Goal: Find specific page/section: Find specific page/section

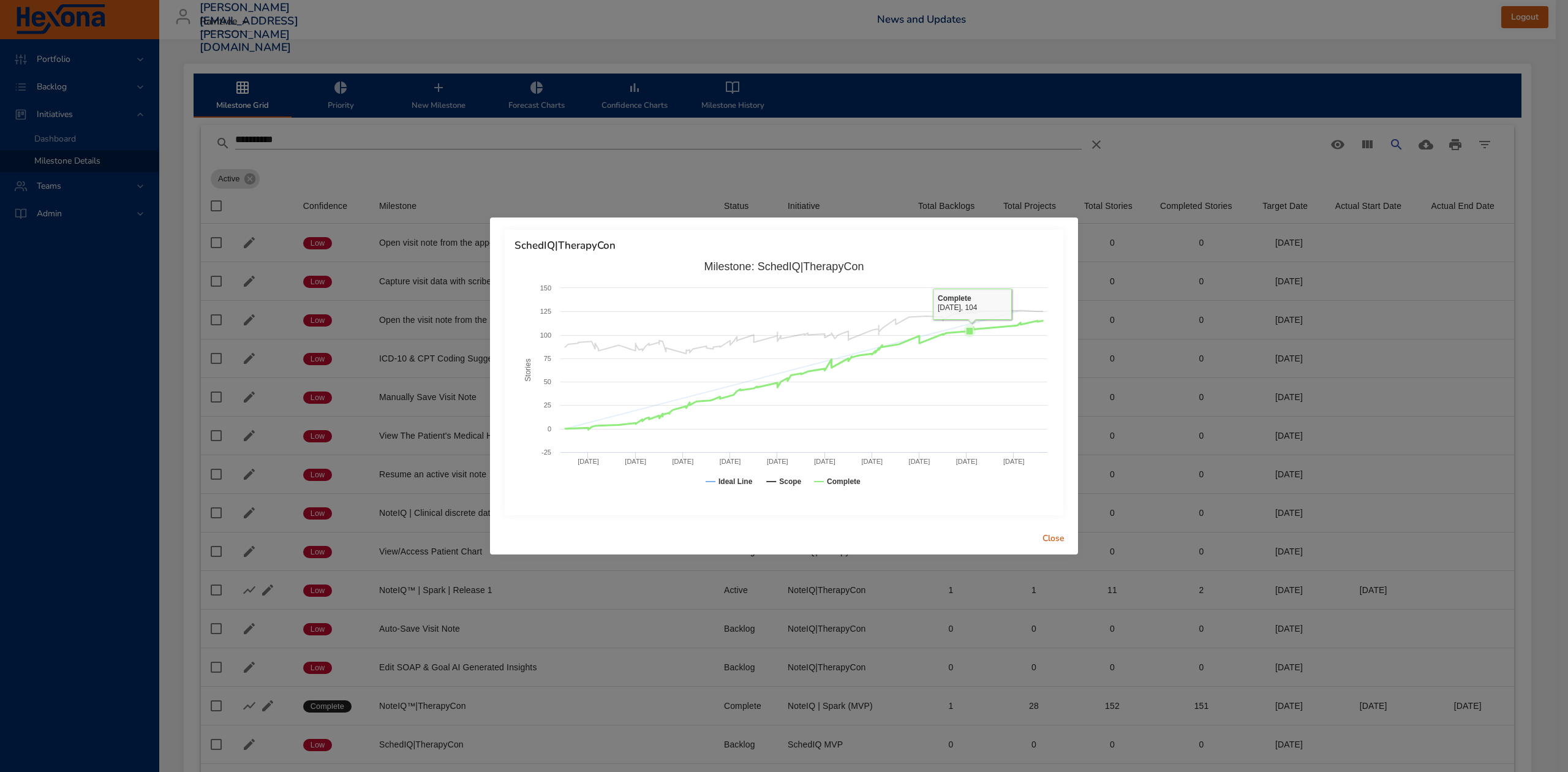
scroll to position [152, 0]
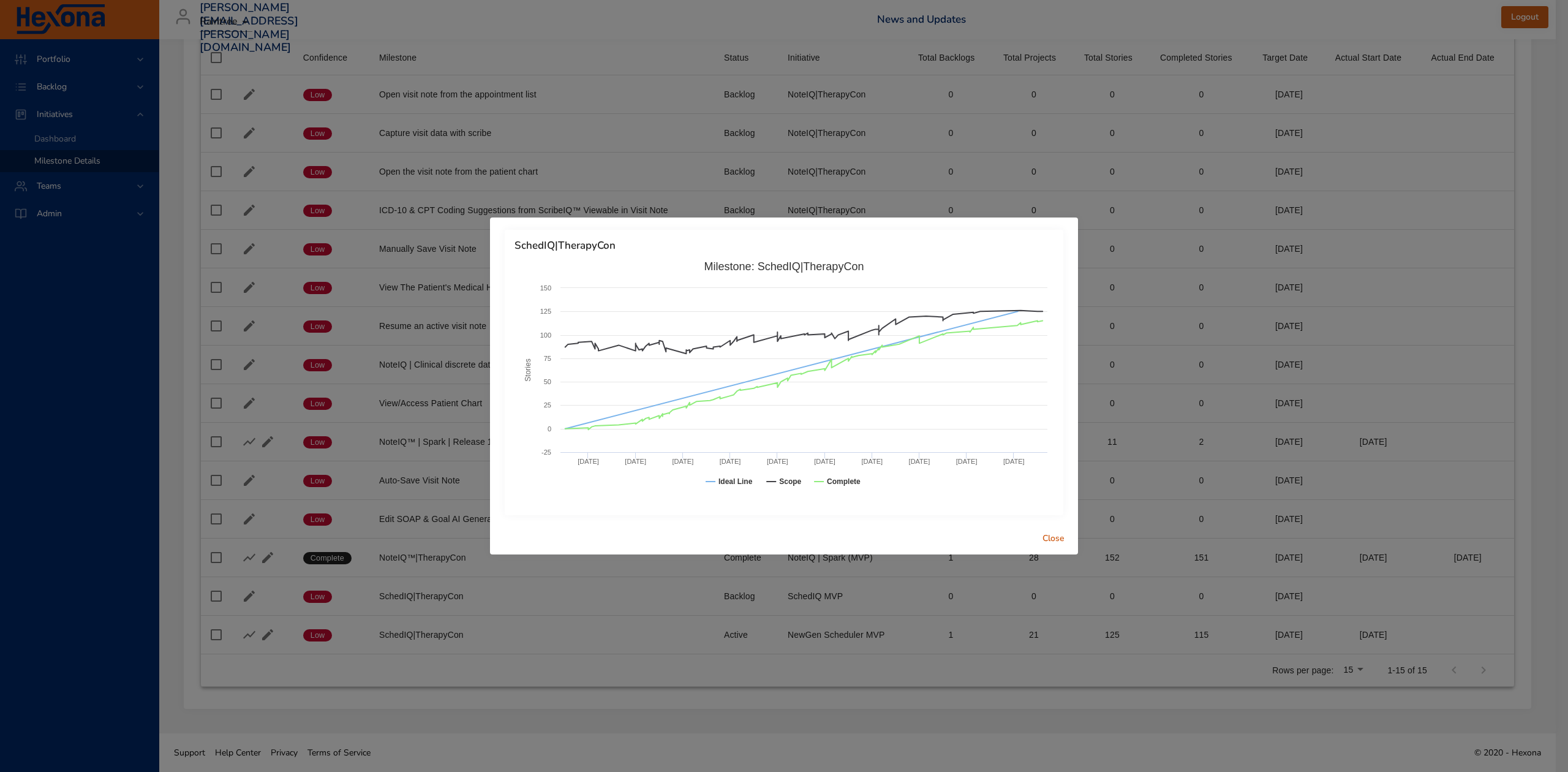
click at [1060, 543] on span "Close" at bounding box center [1053, 539] width 29 height 15
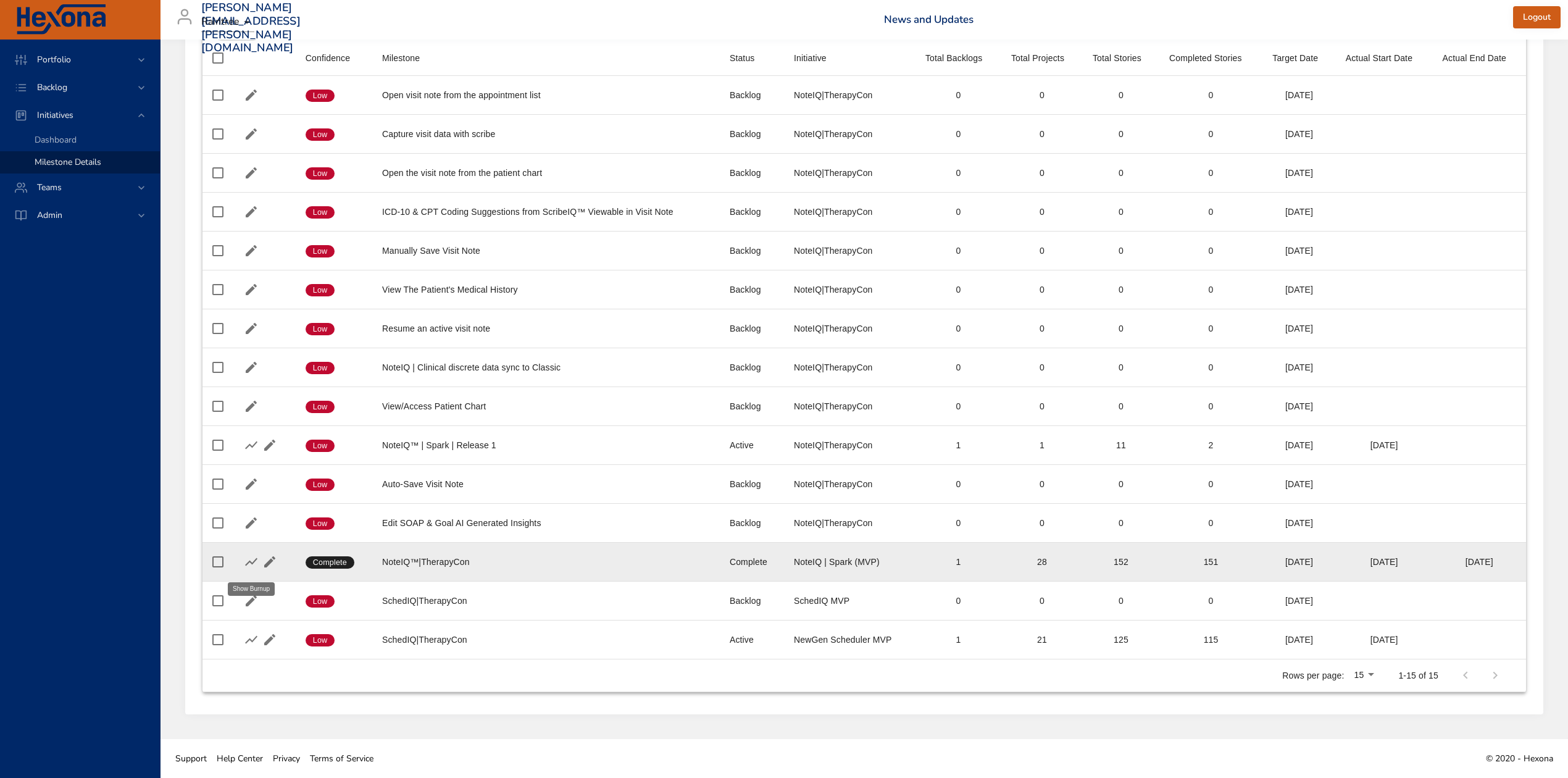
click at [250, 559] on icon "button" at bounding box center [251, 561] width 14 height 14
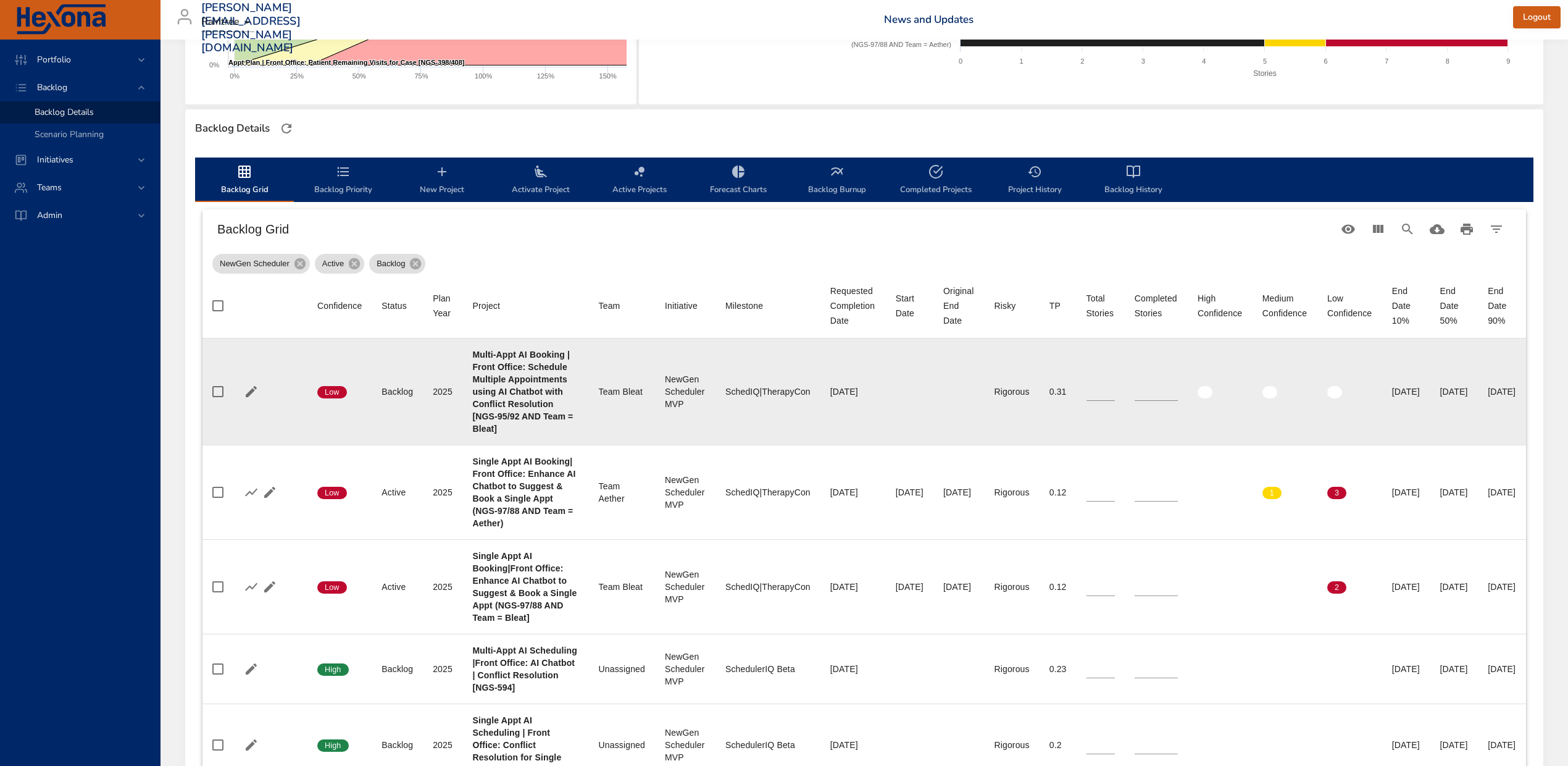
scroll to position [247, 0]
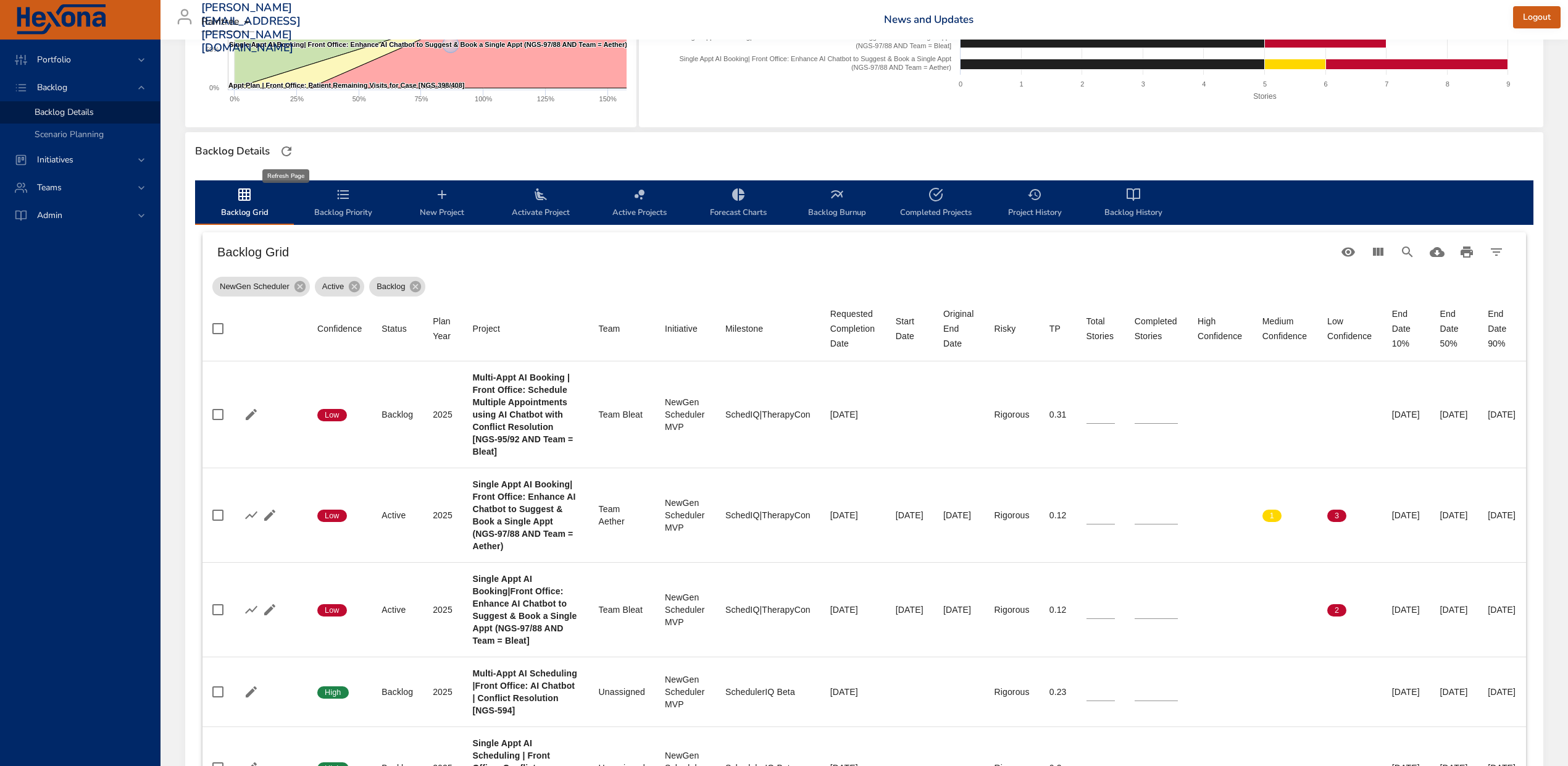
click at [288, 153] on icon "button" at bounding box center [286, 151] width 14 height 14
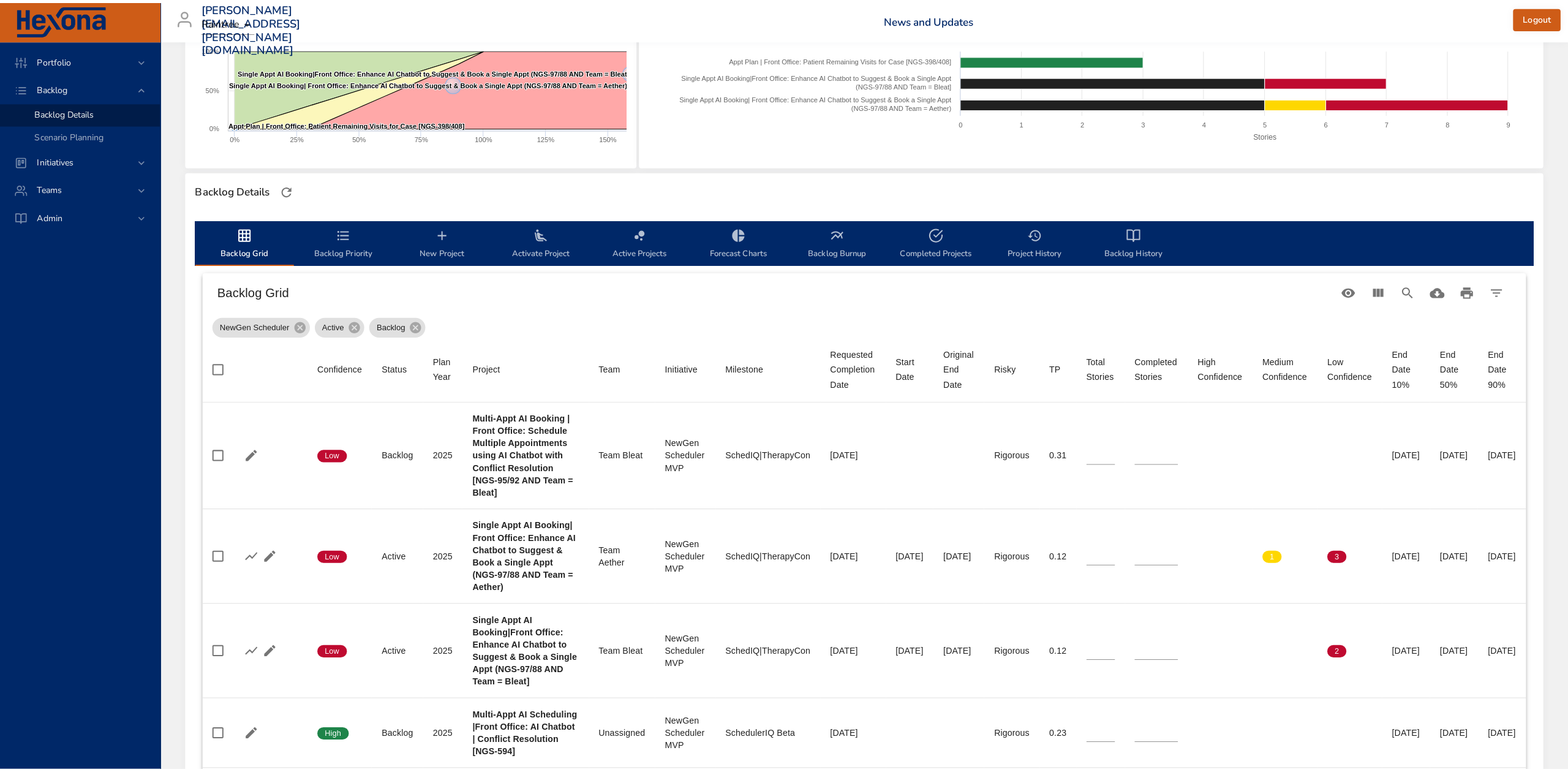
scroll to position [81, 0]
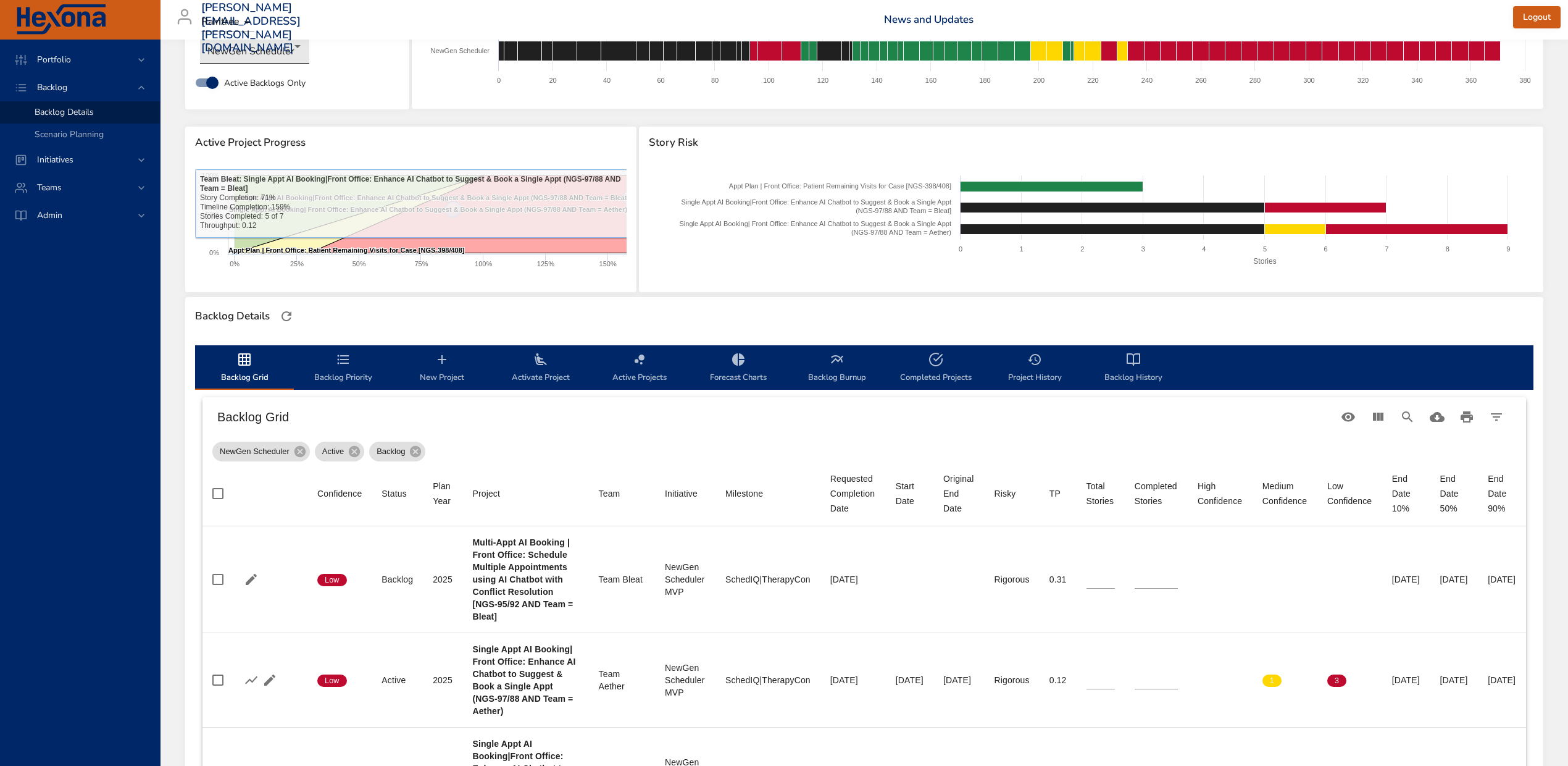
click at [257, 47] on body "Portfolio Backlog Backlog Details Scenario Planning Initiatives Teams Admin ste…" at bounding box center [784, 301] width 1568 height 766
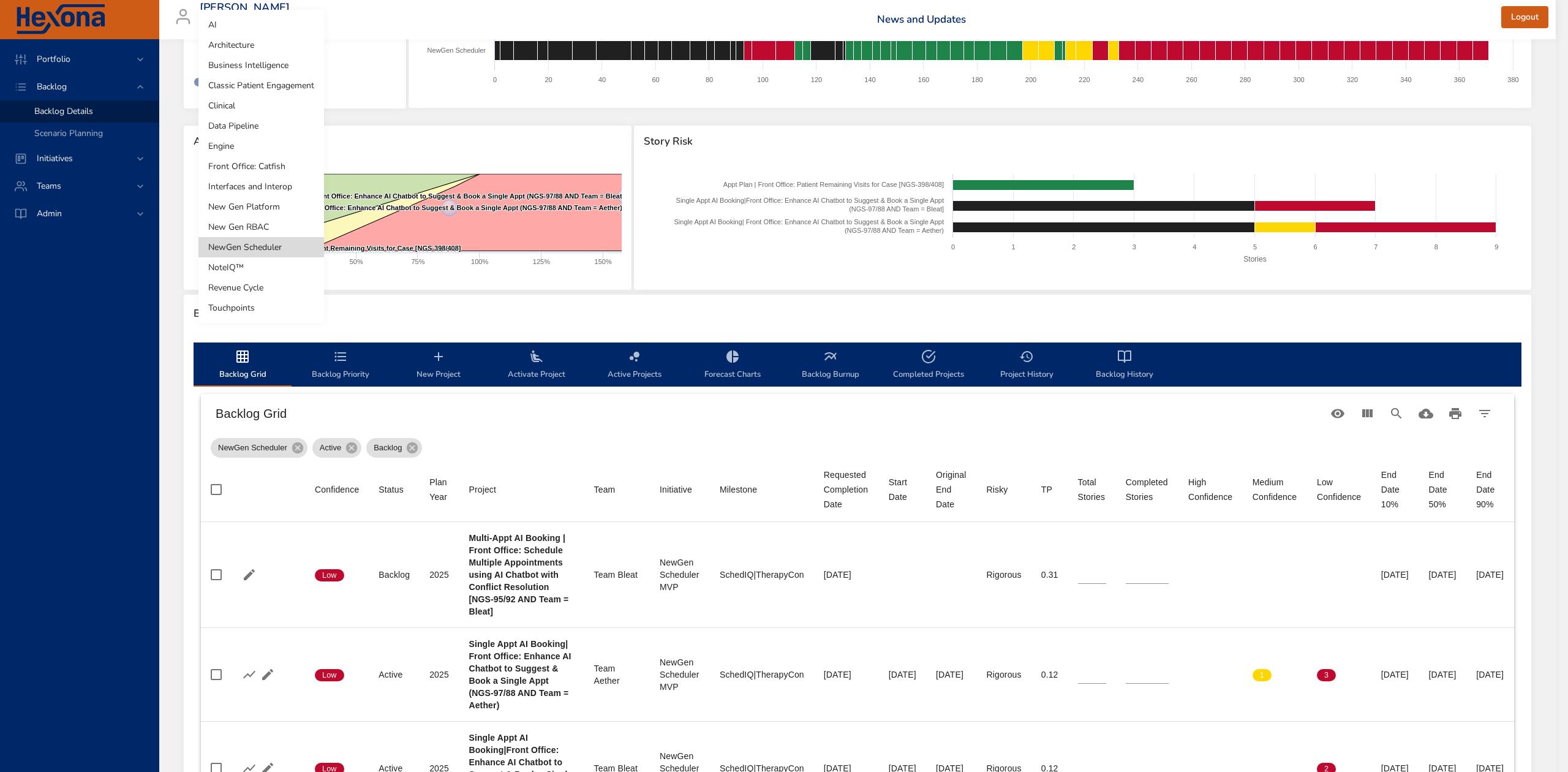
click at [219, 267] on li "NoteIQ™" at bounding box center [261, 267] width 126 height 20
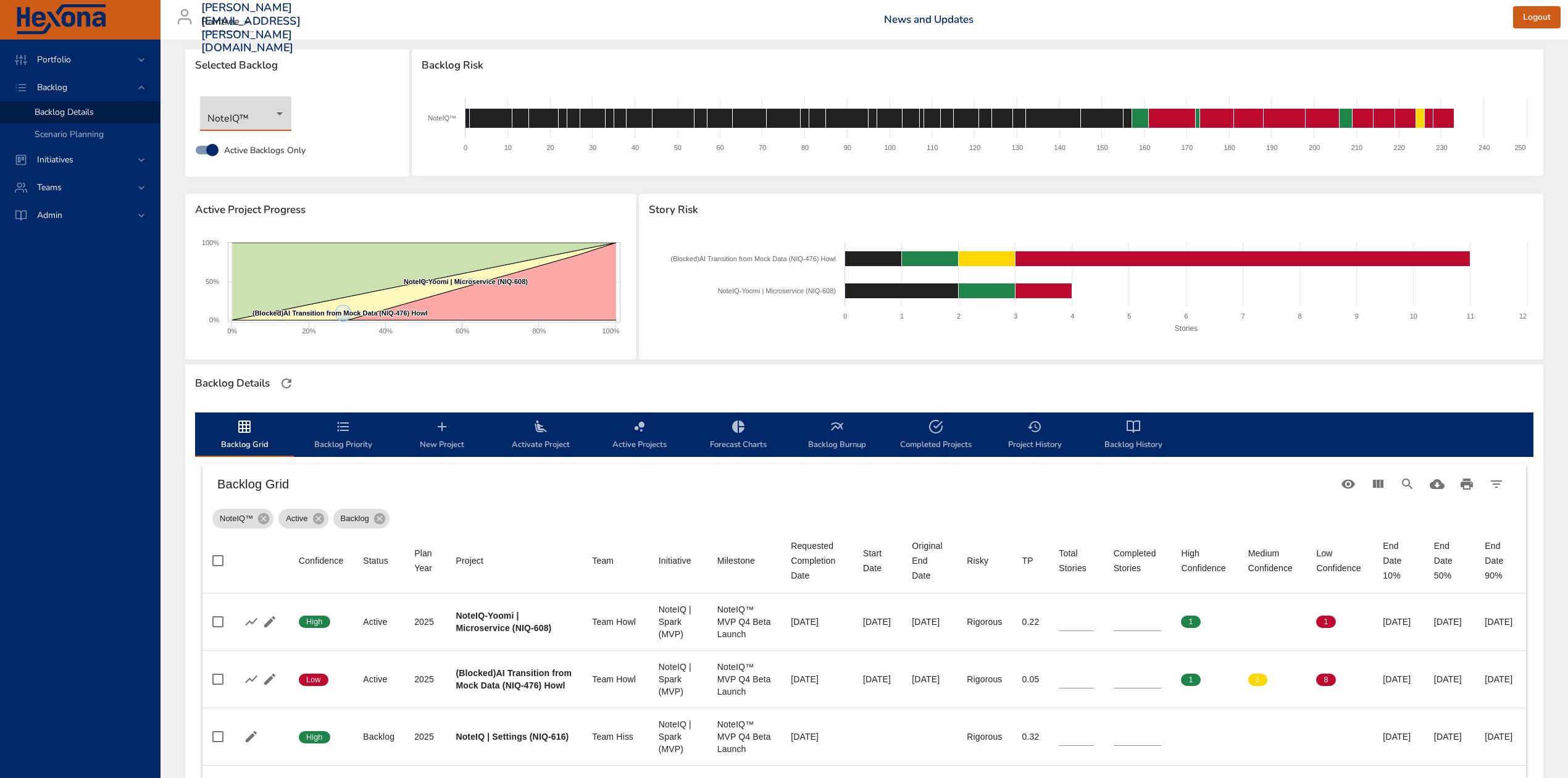
scroll to position [0, 0]
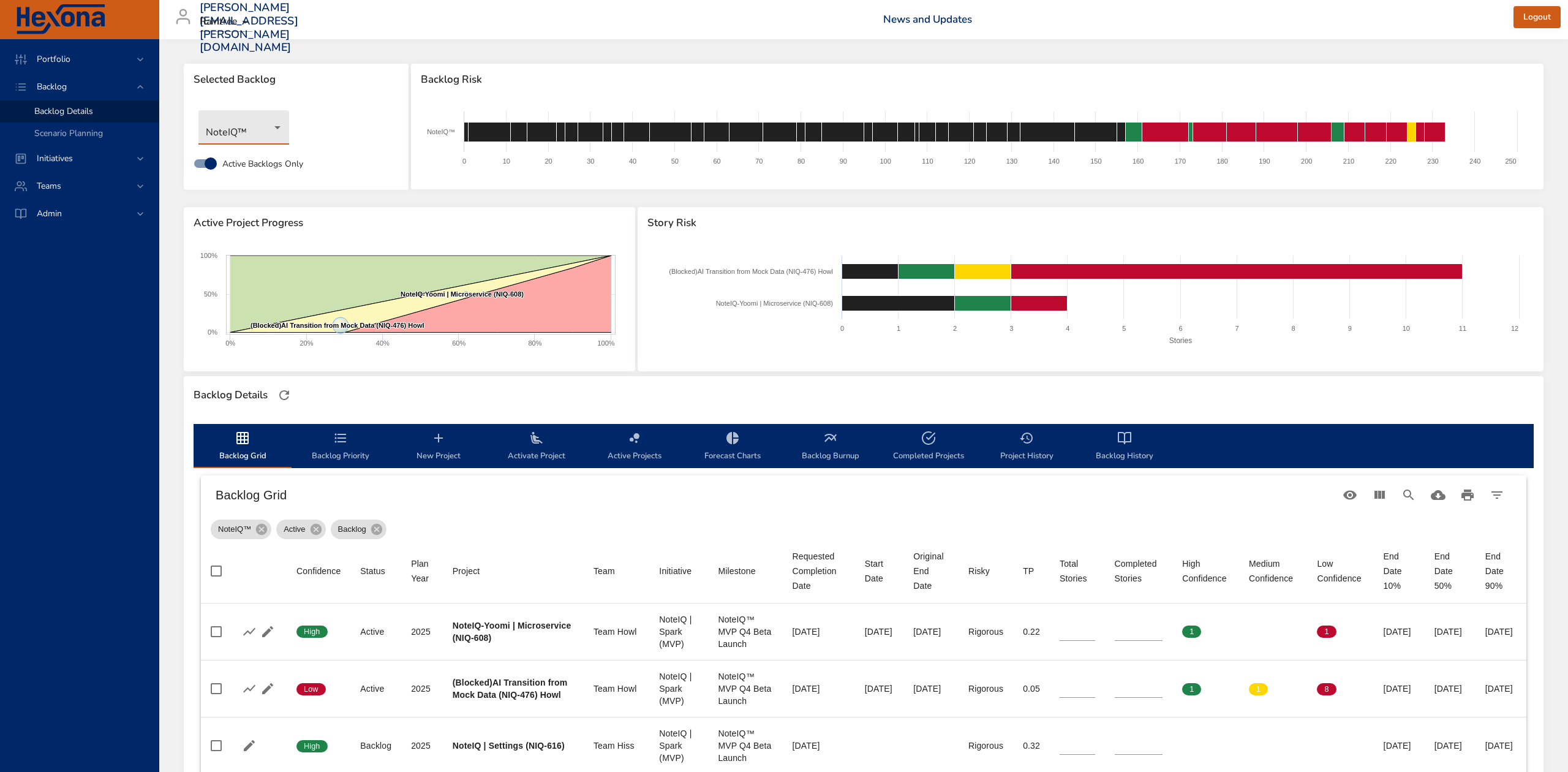
click at [275, 130] on body "Portfolio Backlog Backlog Details Scenario Planning Initiatives Teams Admin ste…" at bounding box center [784, 386] width 1568 height 772
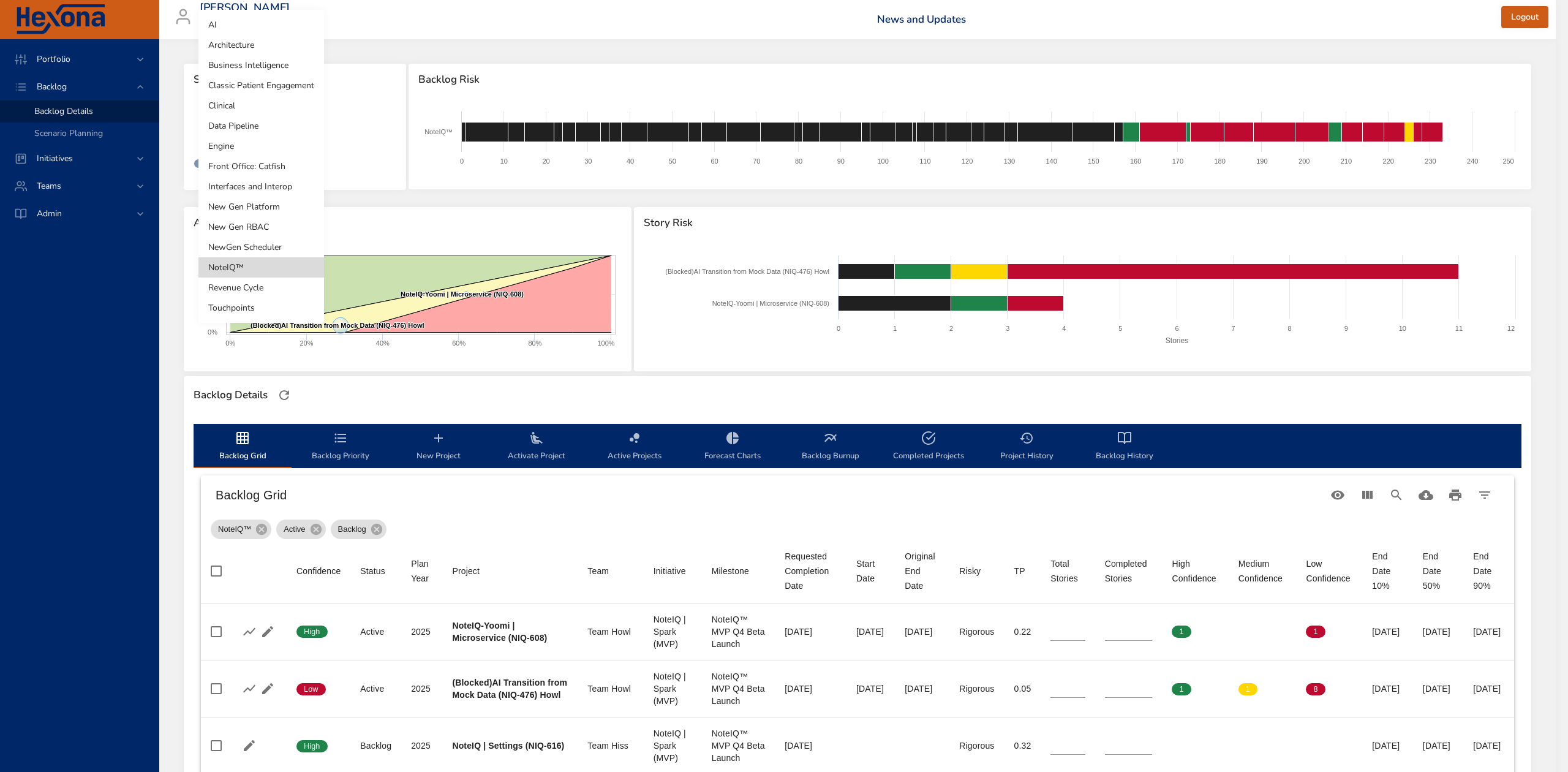
click at [254, 309] on li "Touchpoints" at bounding box center [261, 307] width 126 height 20
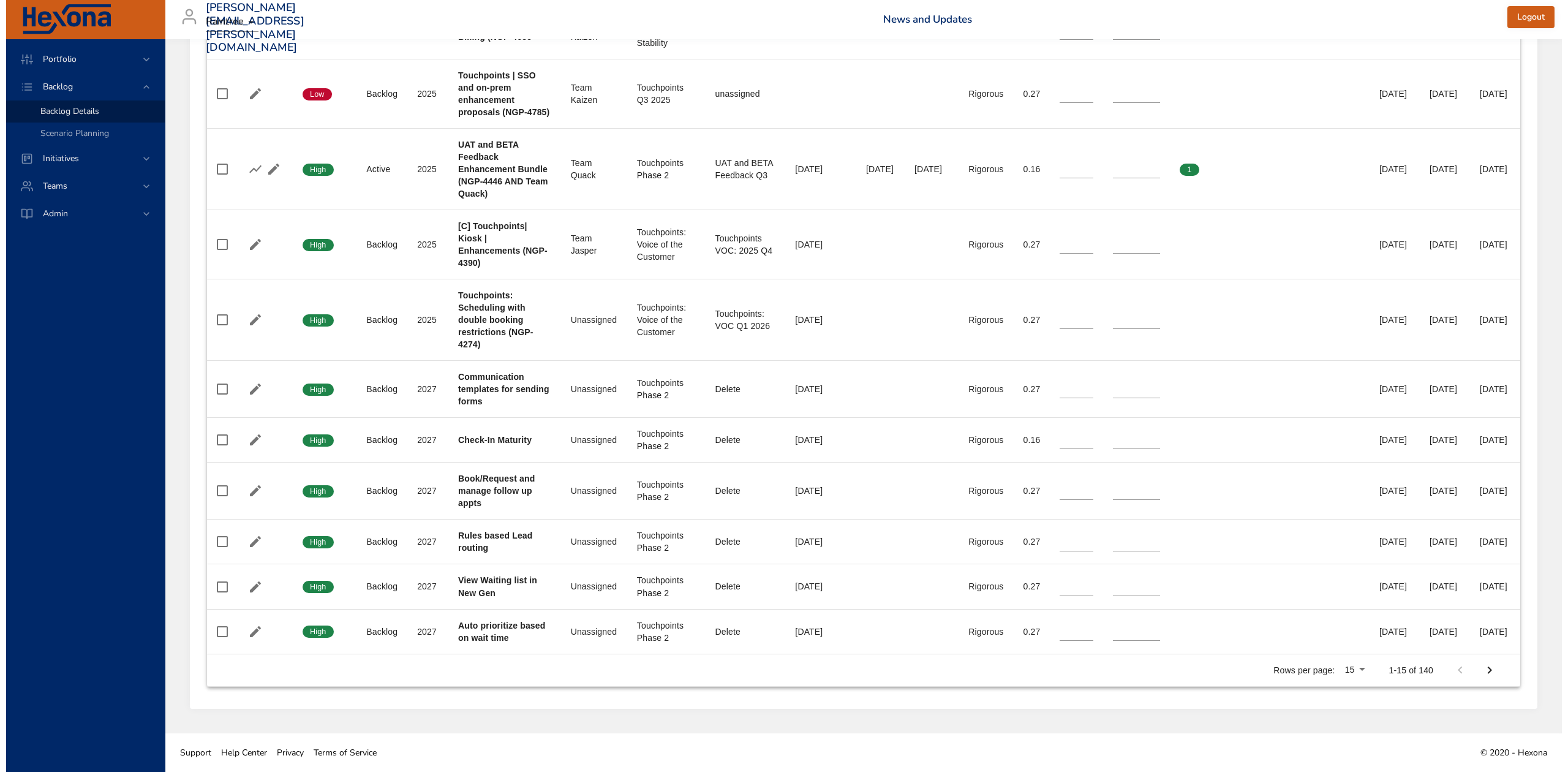
scroll to position [899, 0]
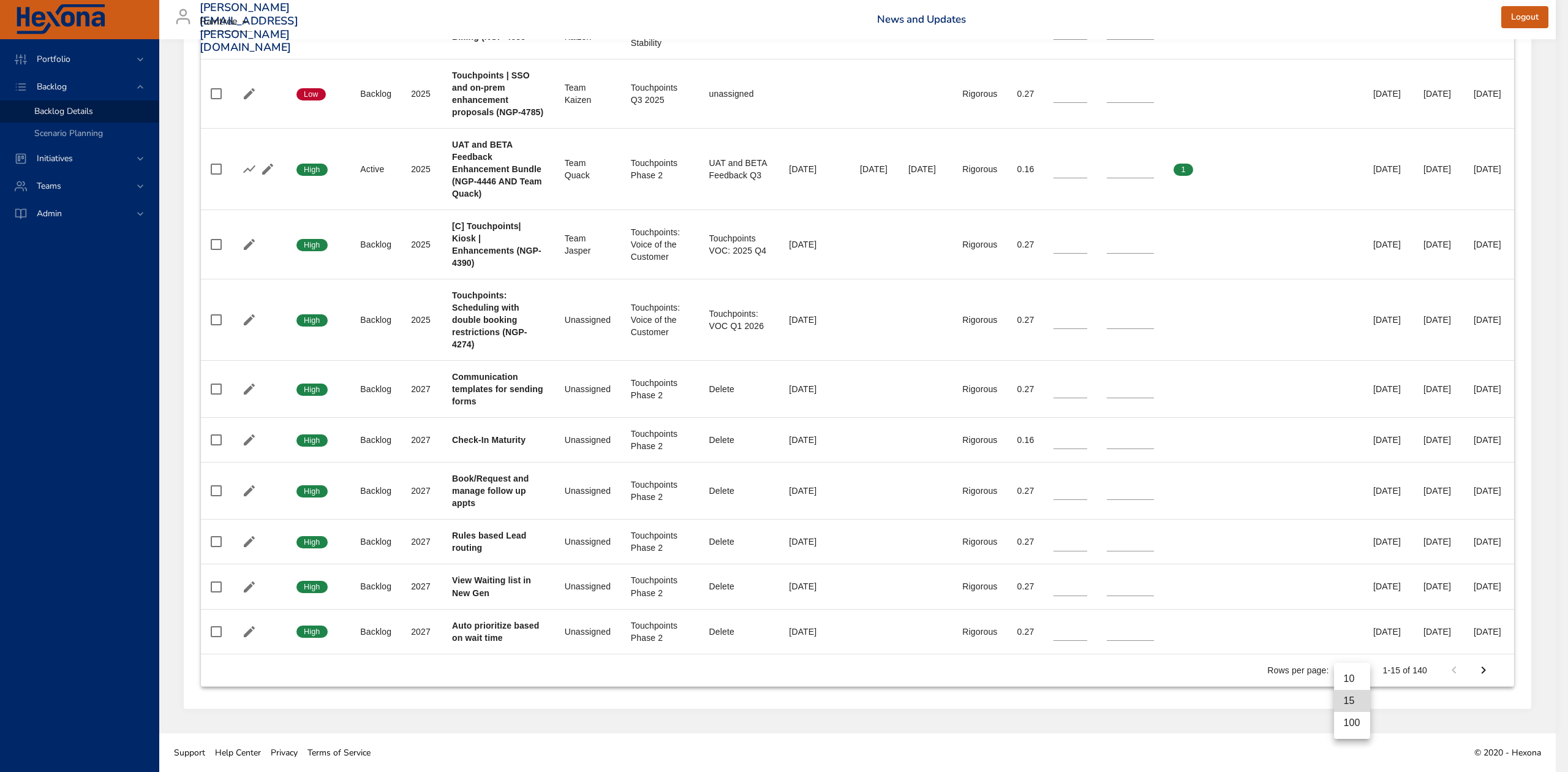
click at [1353, 722] on li "100" at bounding box center [1352, 723] width 36 height 22
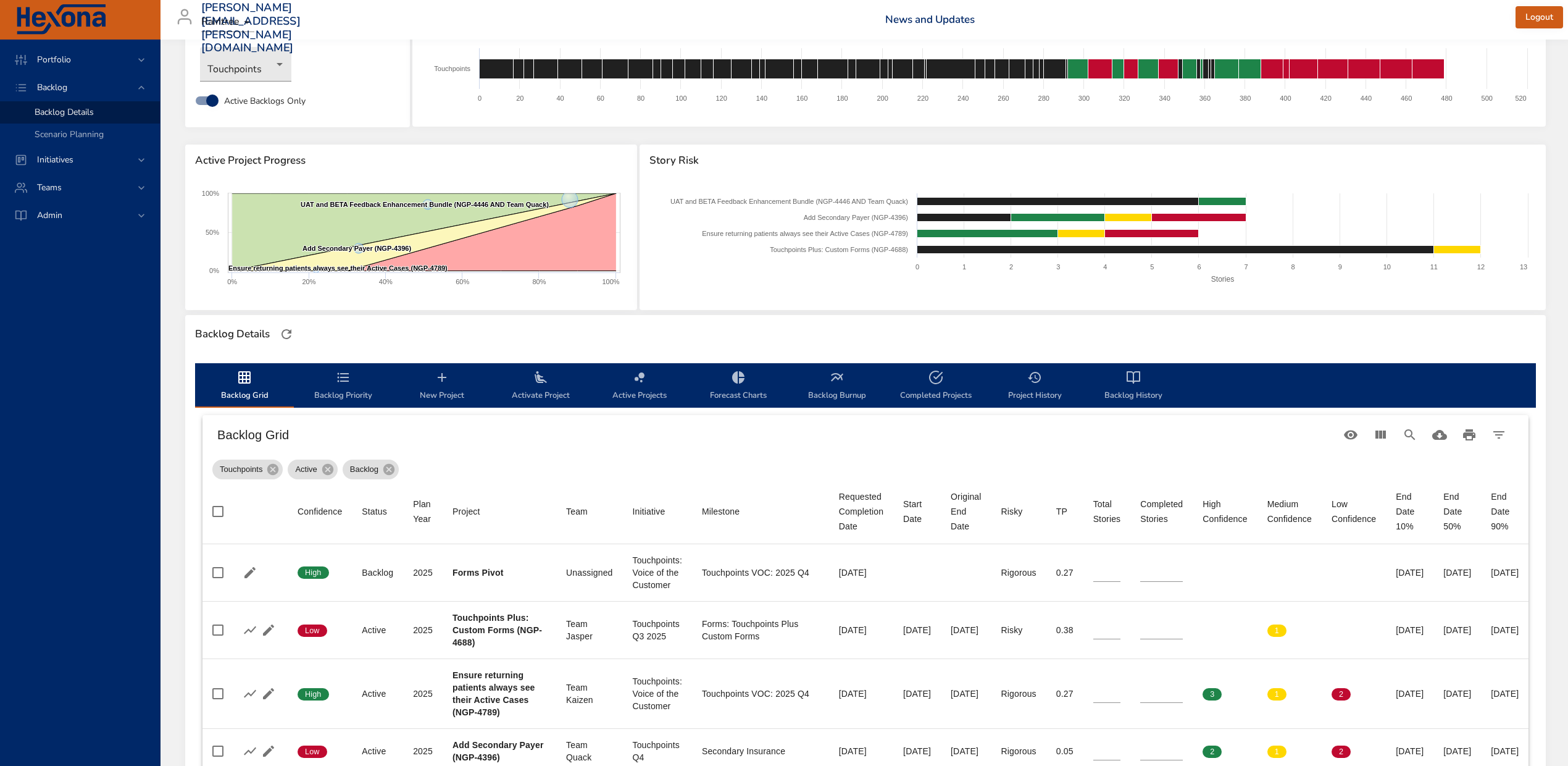
scroll to position [0, 0]
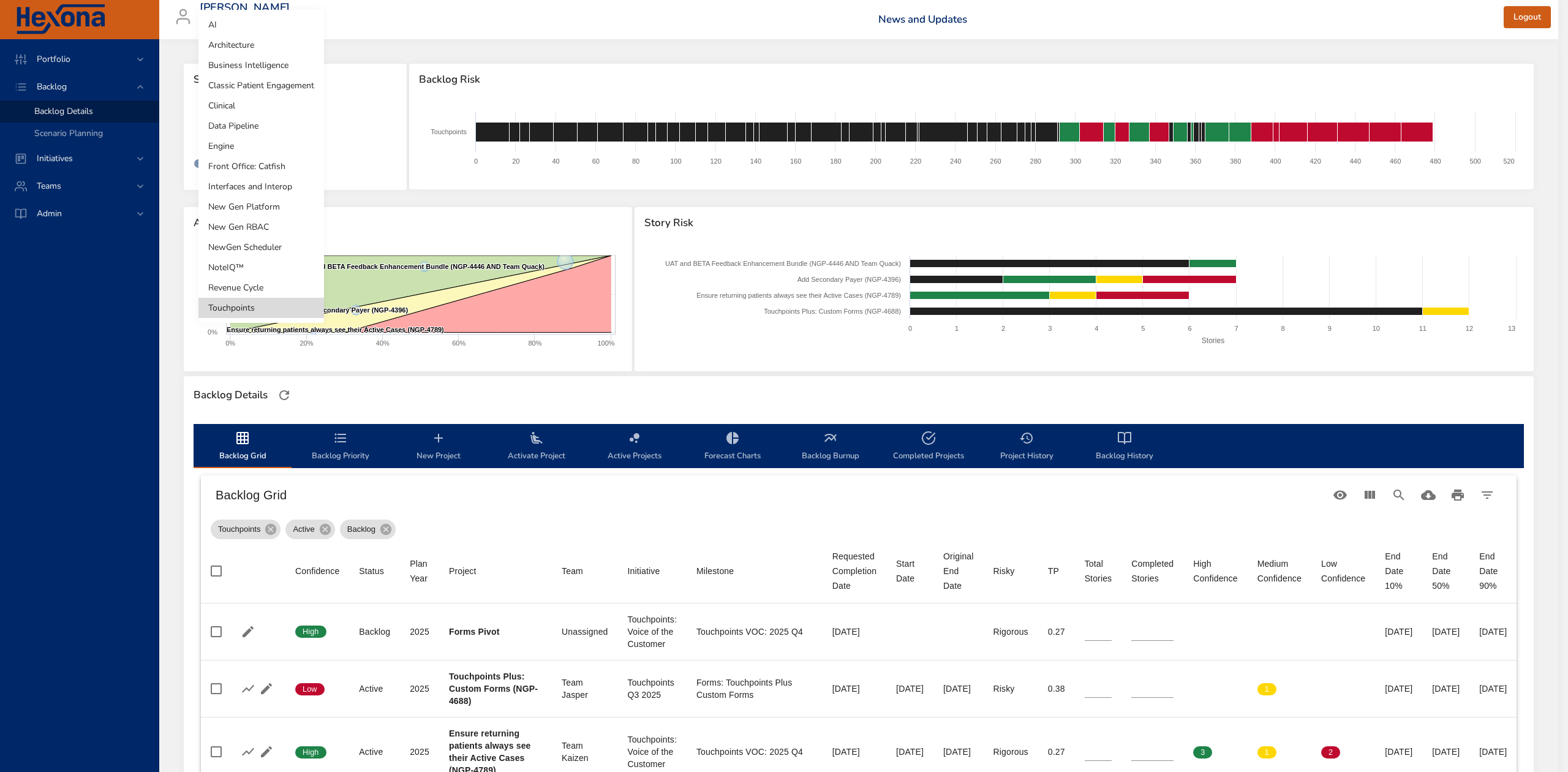
click at [277, 129] on body "Portfolio Backlog Backlog Details Scenario Planning Initiatives Teams Admin ste…" at bounding box center [784, 386] width 1568 height 772
click at [263, 111] on li "Clinical" at bounding box center [261, 105] width 126 height 20
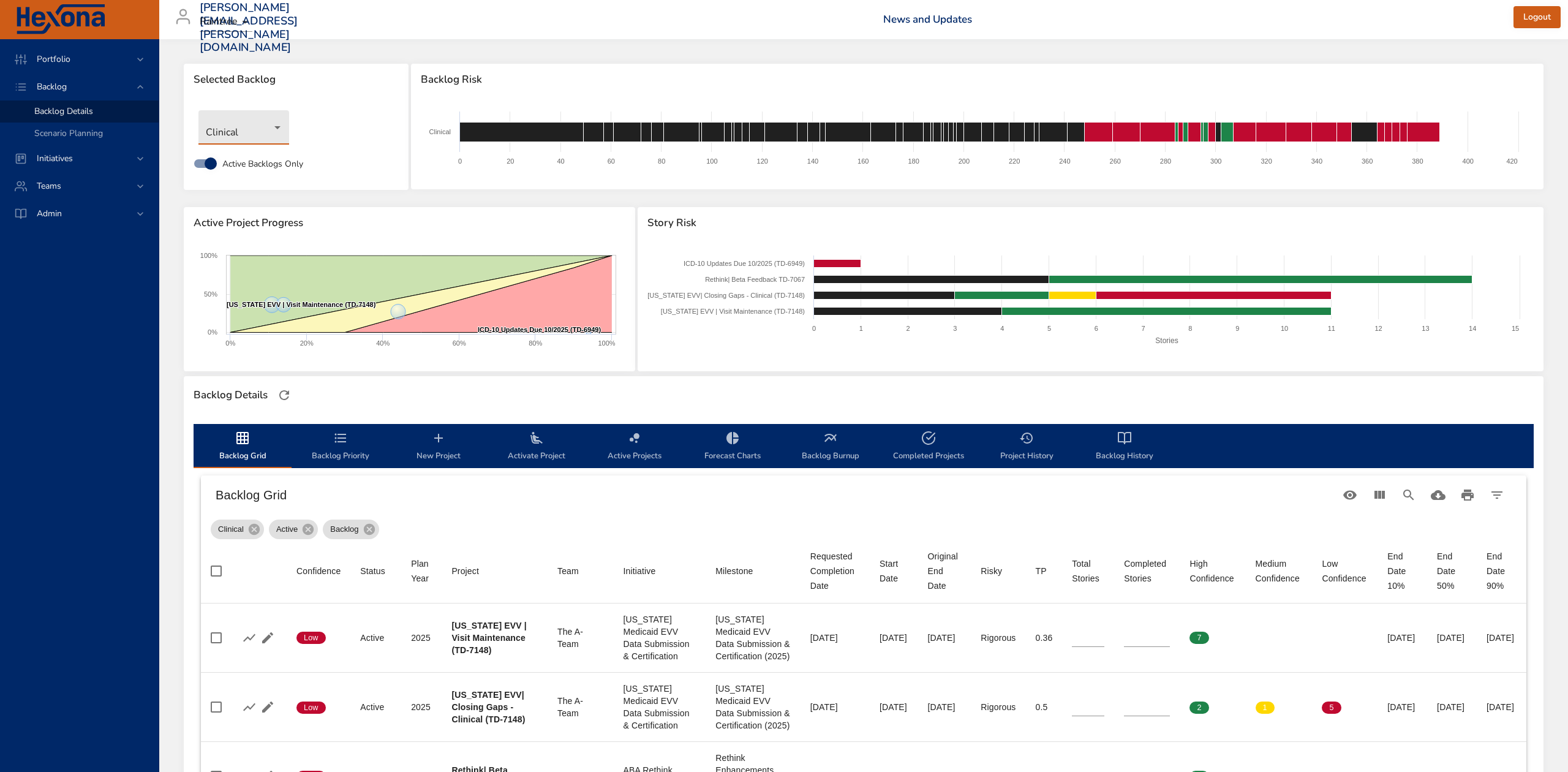
click at [281, 127] on body "Portfolio Backlog Backlog Details Scenario Planning Initiatives Teams Admin ste…" at bounding box center [784, 386] width 1568 height 772
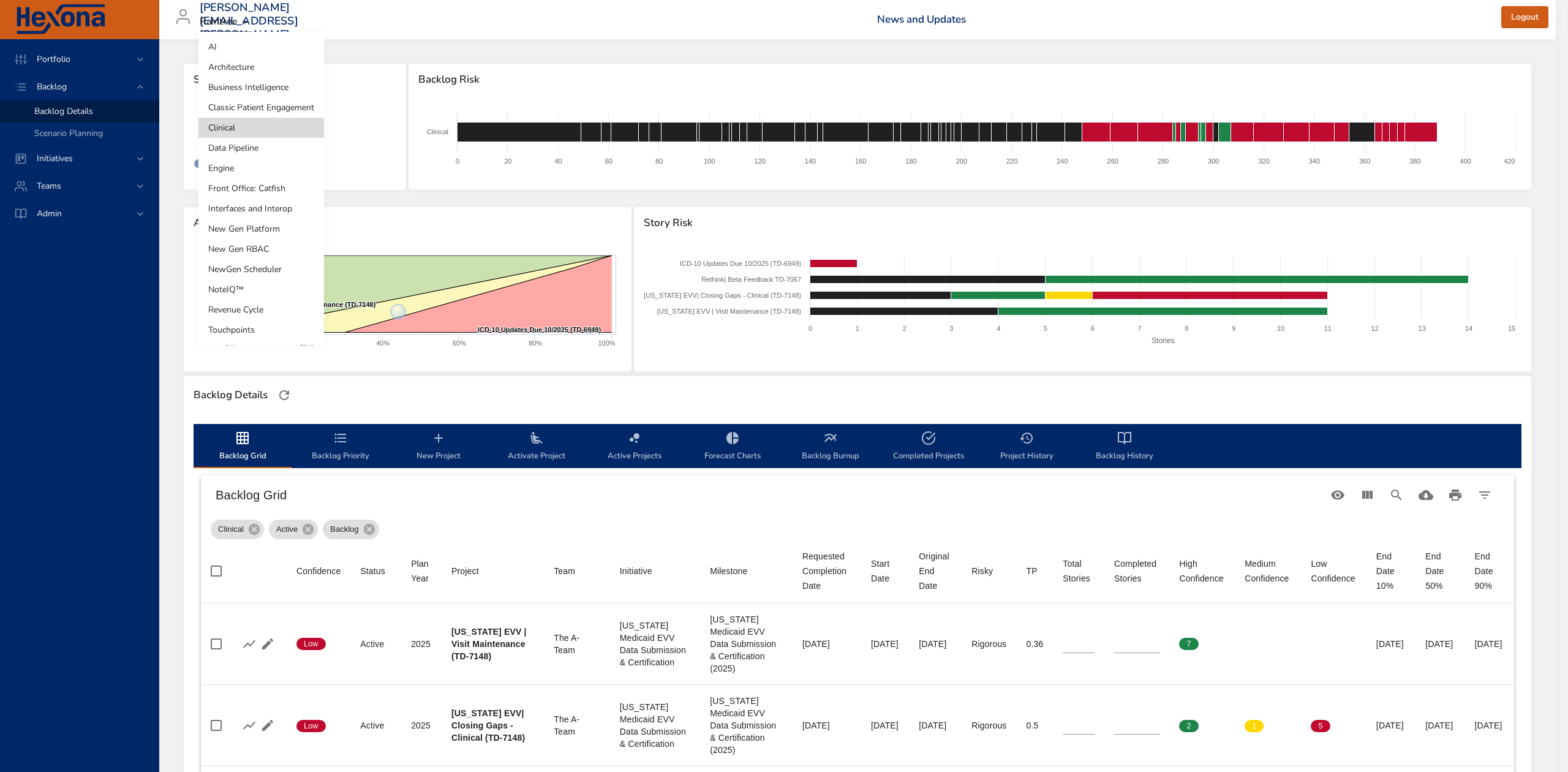
click at [250, 311] on li "Revenue Cycle" at bounding box center [261, 309] width 126 height 20
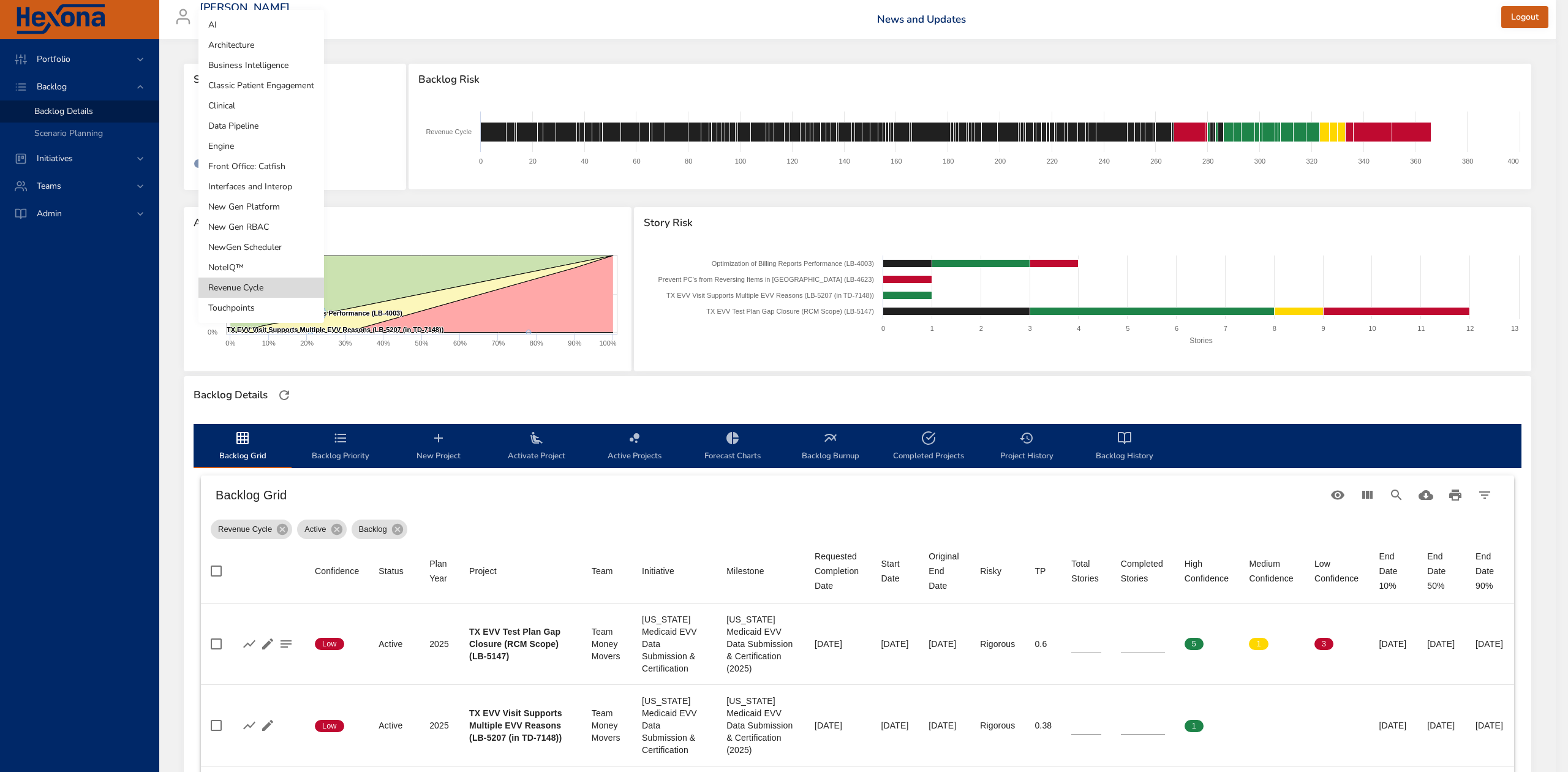
click at [273, 127] on body "Portfolio Backlog Backlog Details Scenario Planning Initiatives Teams Admin ste…" at bounding box center [784, 386] width 1568 height 772
click at [270, 87] on li "Classic Patient Engagement" at bounding box center [261, 85] width 126 height 20
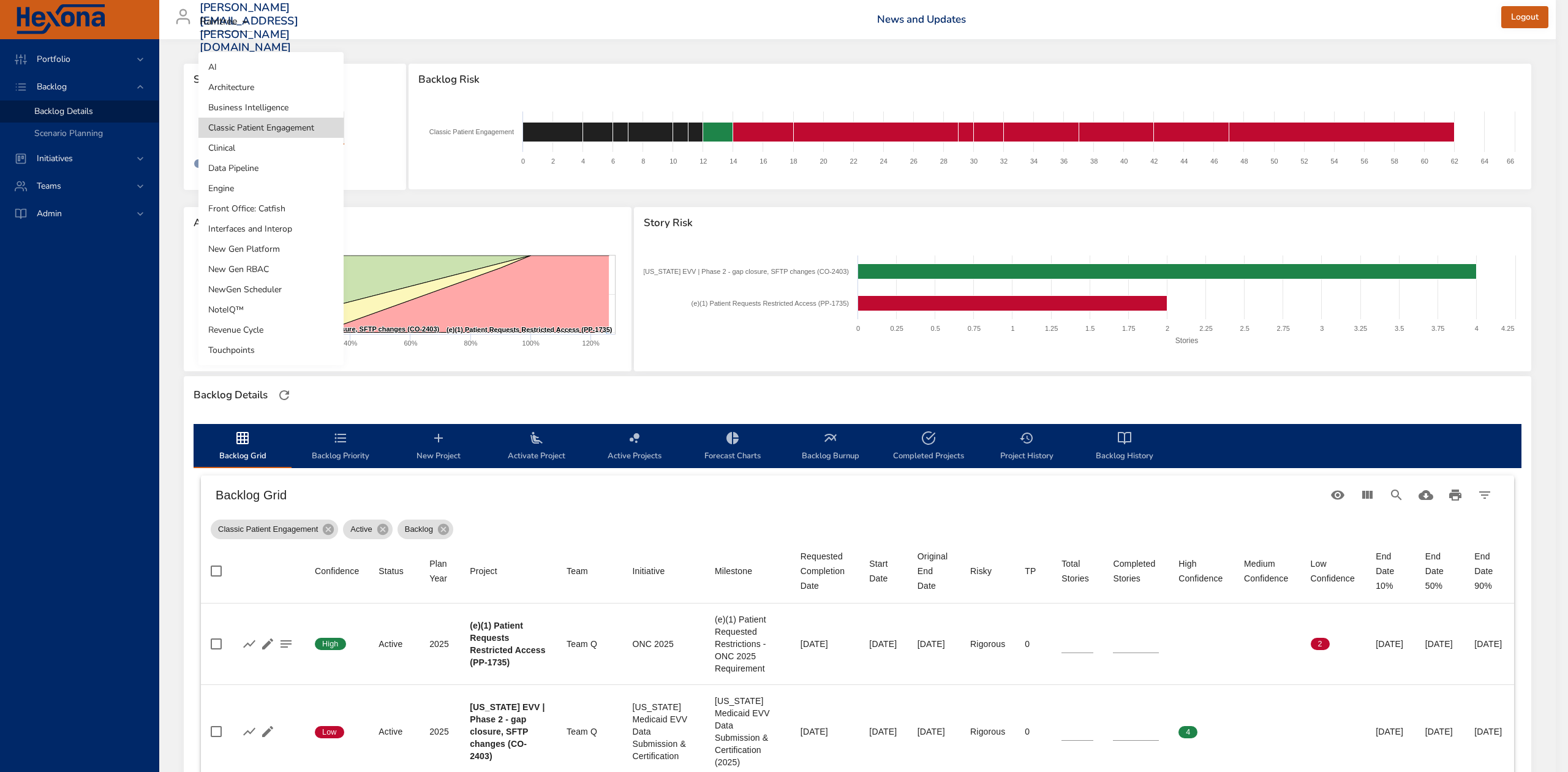
click at [329, 123] on body "Portfolio Backlog Backlog Details Scenario Planning Initiatives Teams Admin ste…" at bounding box center [784, 386] width 1568 height 772
click at [298, 207] on li "Front Office: Catfish" at bounding box center [270, 208] width 145 height 20
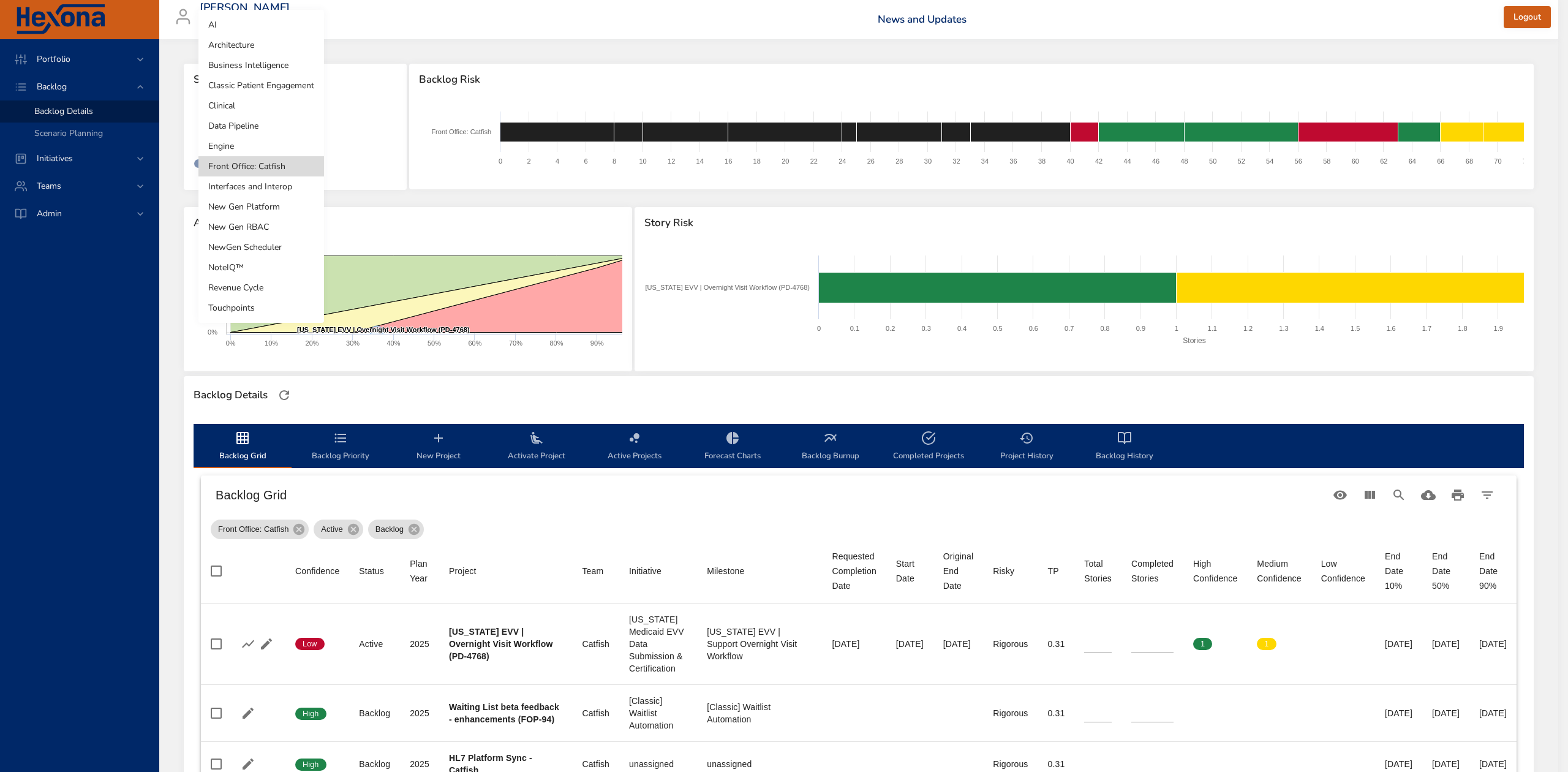
click at [286, 121] on body "Portfolio Backlog Backlog Details Scenario Planning Initiatives Teams Admin ste…" at bounding box center [784, 386] width 1568 height 772
click at [275, 207] on li "New Gen Platform" at bounding box center [261, 206] width 126 height 20
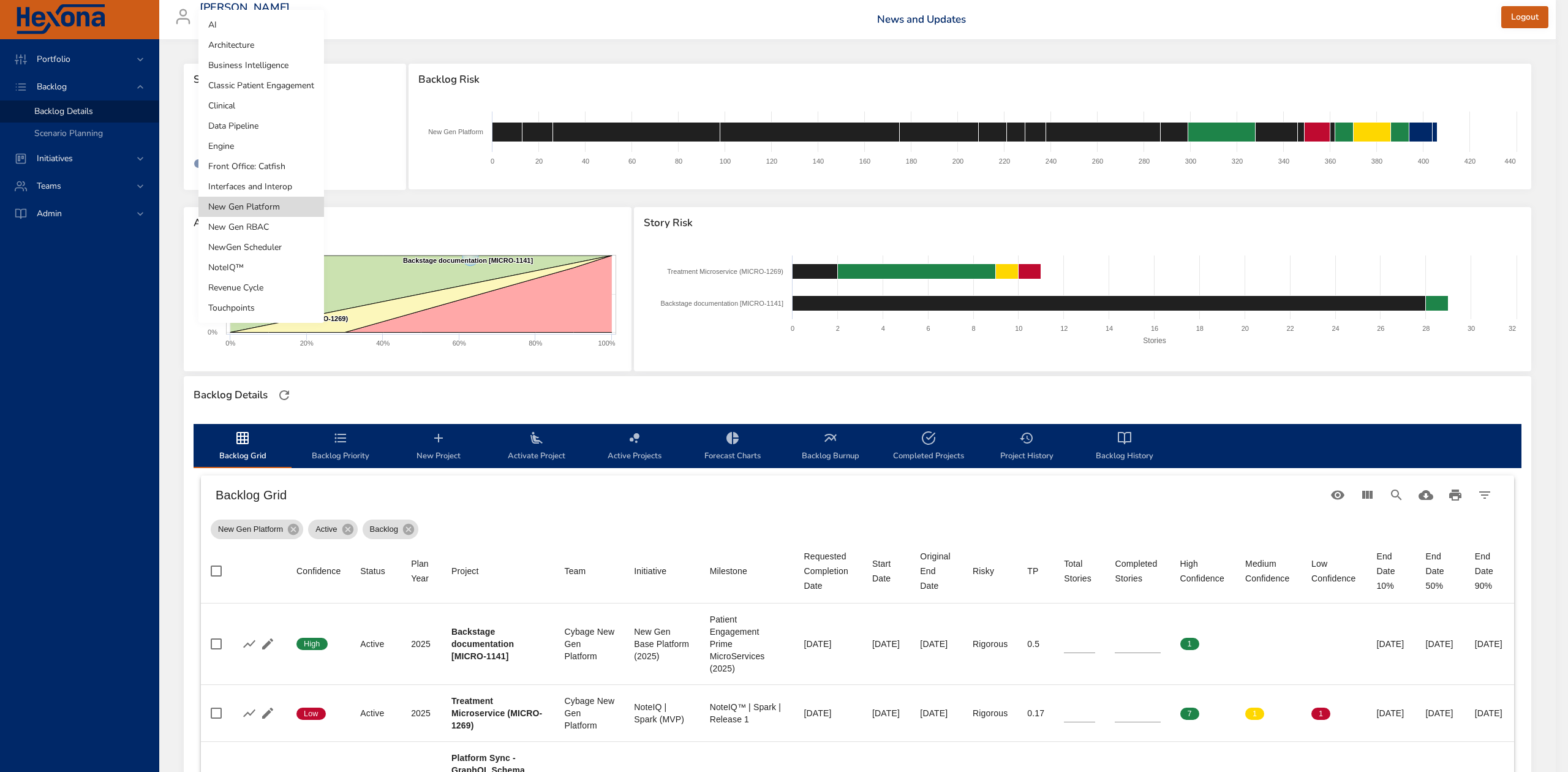
click at [282, 125] on body "Portfolio Backlog Backlog Details Scenario Planning Initiatives Teams Admin ste…" at bounding box center [784, 386] width 1568 height 772
click at [282, 39] on li "Architecture" at bounding box center [261, 45] width 126 height 20
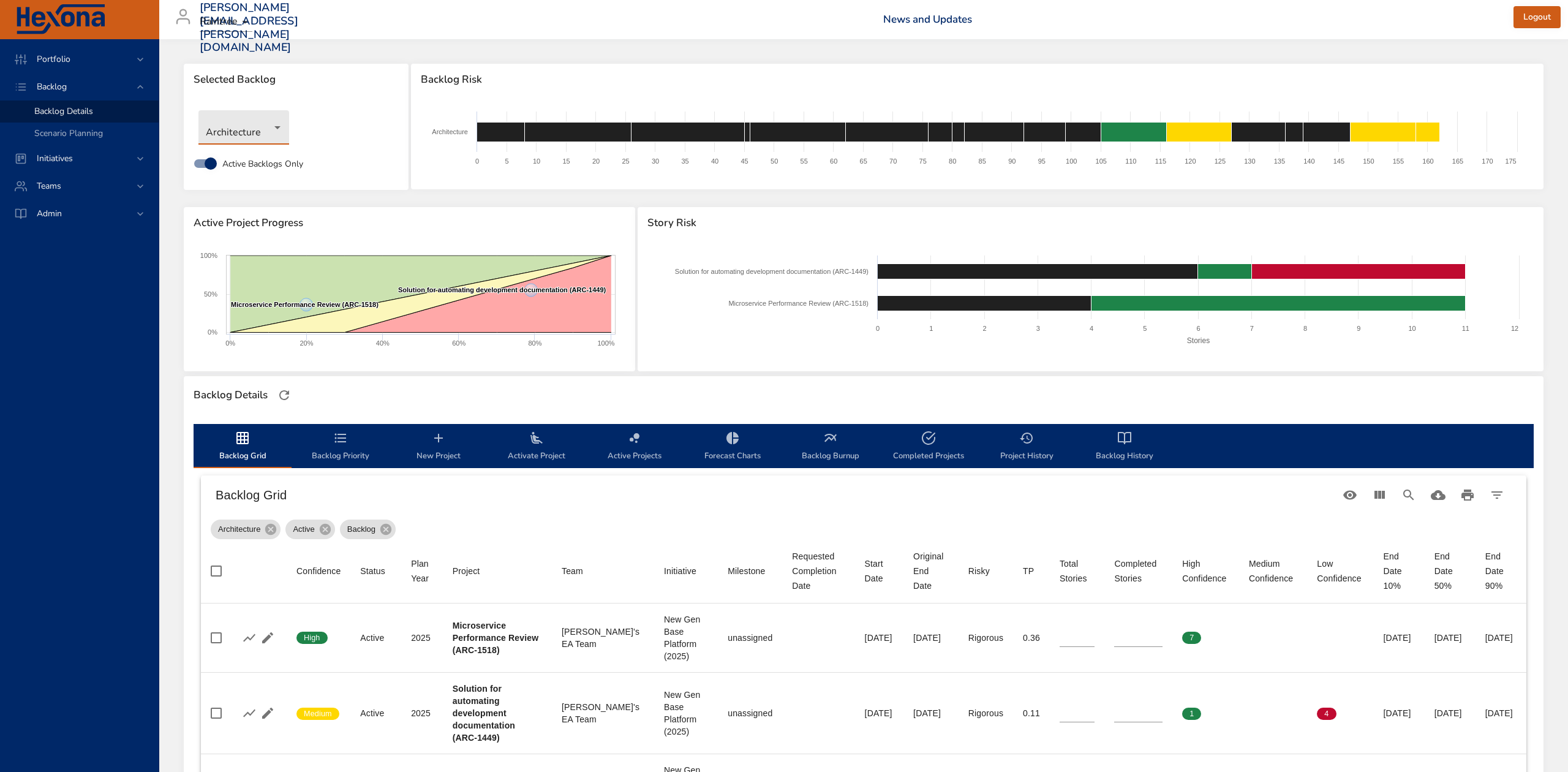
click at [275, 123] on body "Portfolio Backlog Backlog Details Scenario Planning Initiatives Teams Admin ste…" at bounding box center [784, 386] width 1568 height 772
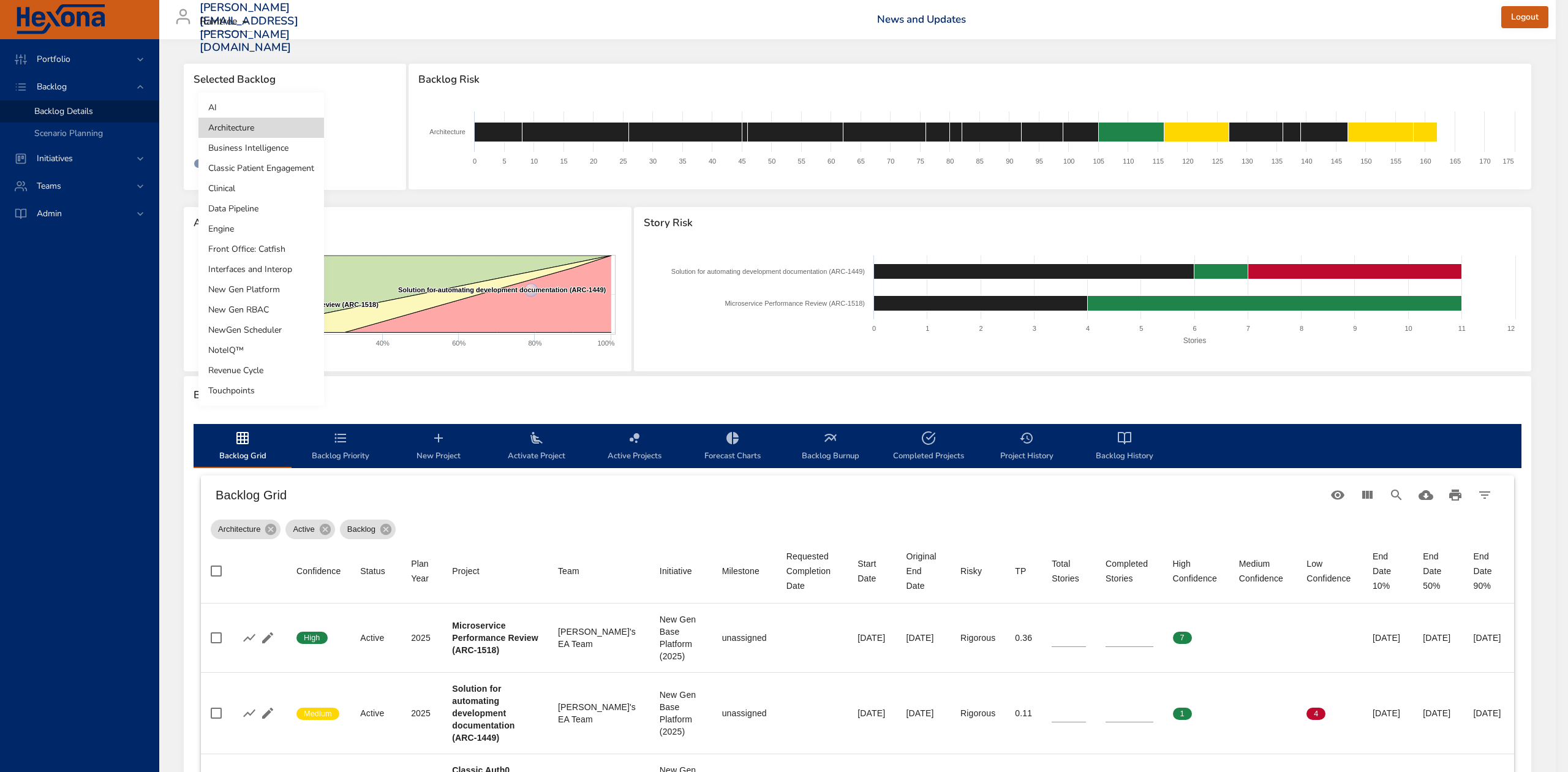
click at [279, 146] on li "Business Intelligence" at bounding box center [261, 147] width 126 height 20
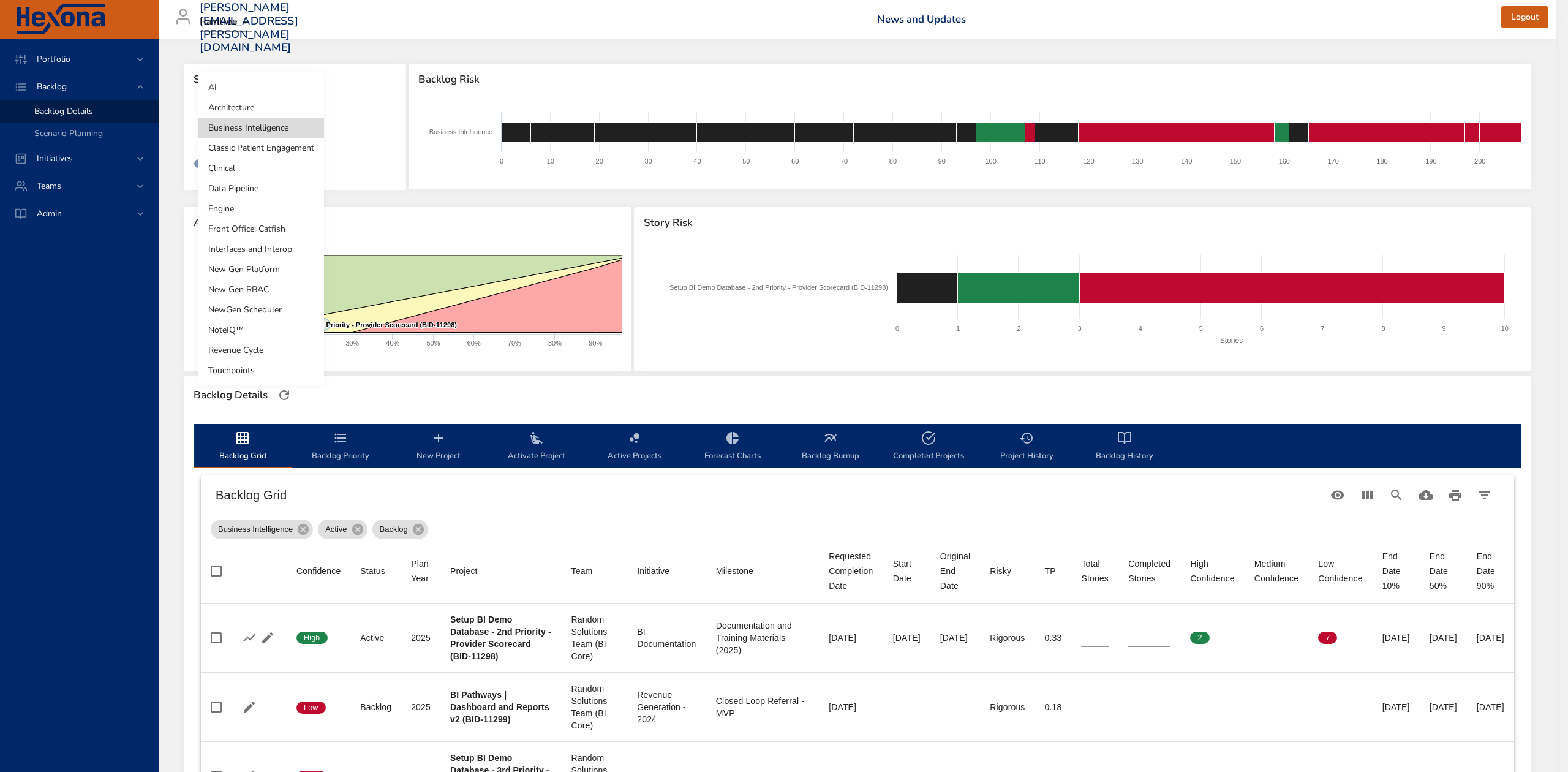
click at [299, 126] on body "Portfolio Backlog Backlog Details Scenario Planning Initiatives Teams Admin ste…" at bounding box center [784, 386] width 1568 height 772
click at [290, 195] on li "Data Pipeline" at bounding box center [261, 188] width 126 height 20
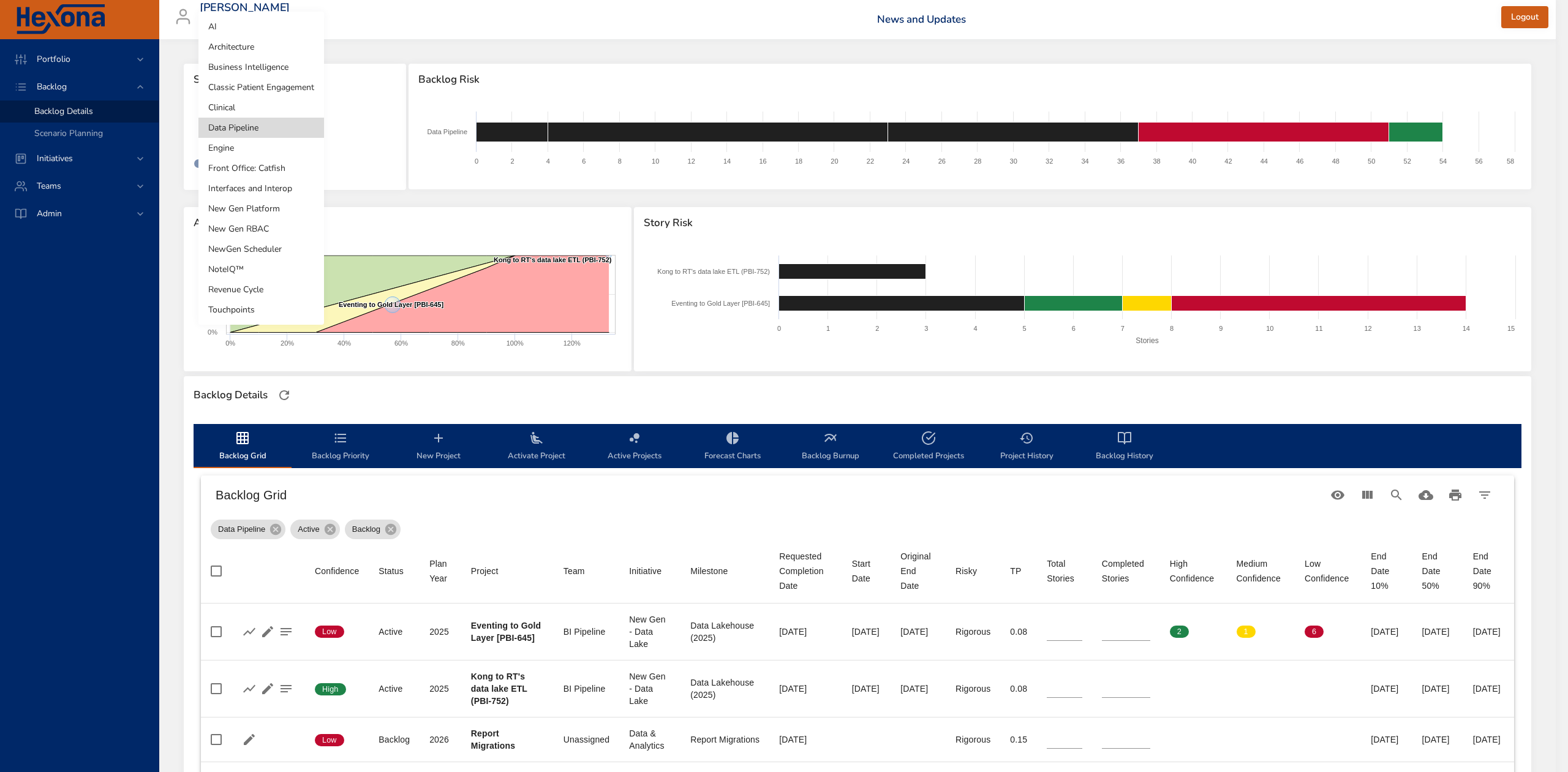
click at [273, 128] on body "Portfolio Backlog Backlog Details Scenario Planning Initiatives Teams Admin ste…" at bounding box center [784, 386] width 1568 height 772
click at [273, 153] on li "Engine" at bounding box center [261, 147] width 126 height 20
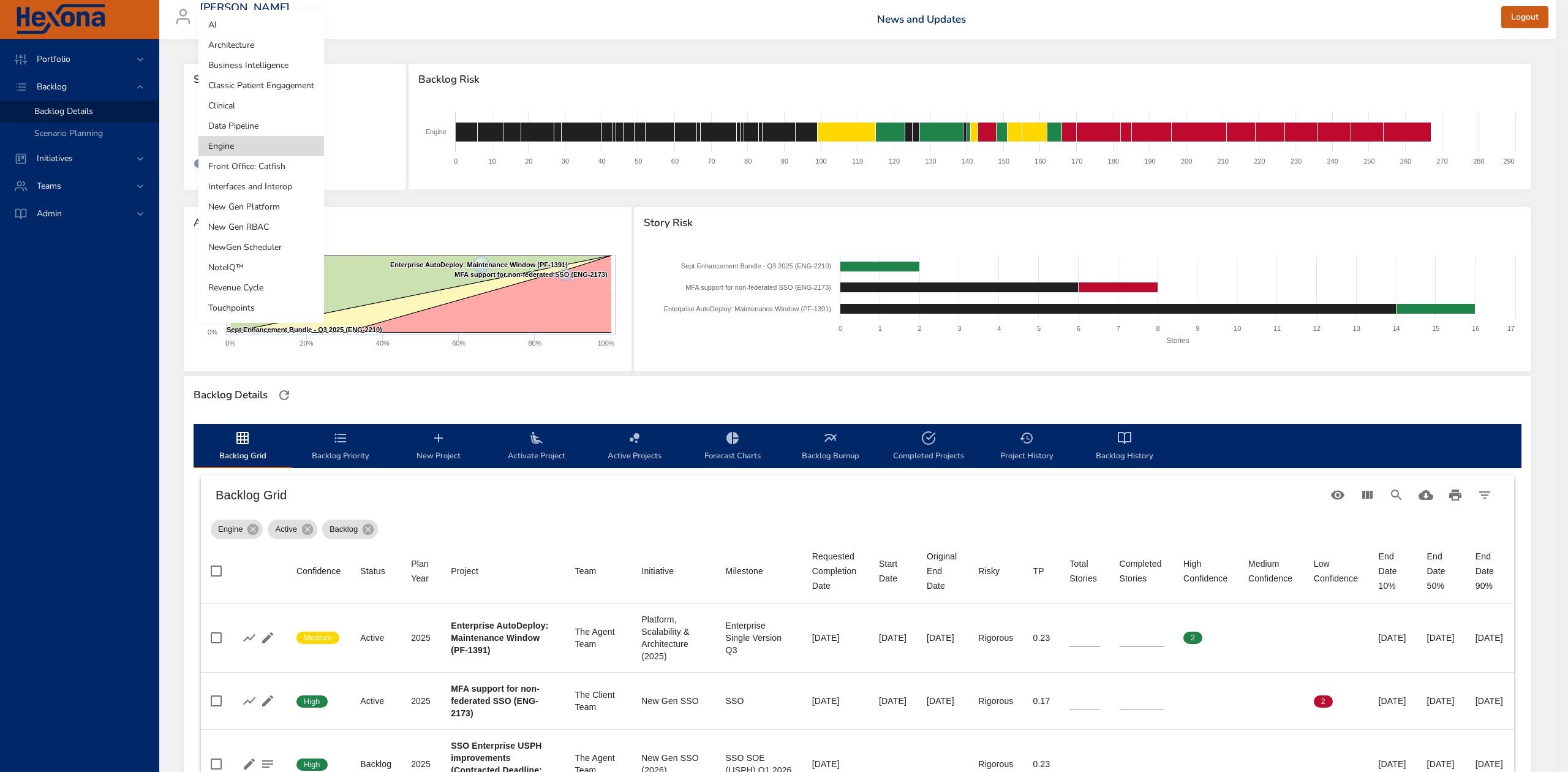
click at [279, 121] on body "Portfolio Backlog Backlog Details Scenario Planning Initiatives Teams Admin ste…" at bounding box center [784, 386] width 1568 height 772
click at [288, 189] on li "Interfaces and Interop" at bounding box center [261, 186] width 126 height 20
